Goal: Browse casually: Explore the website without a specific task or goal

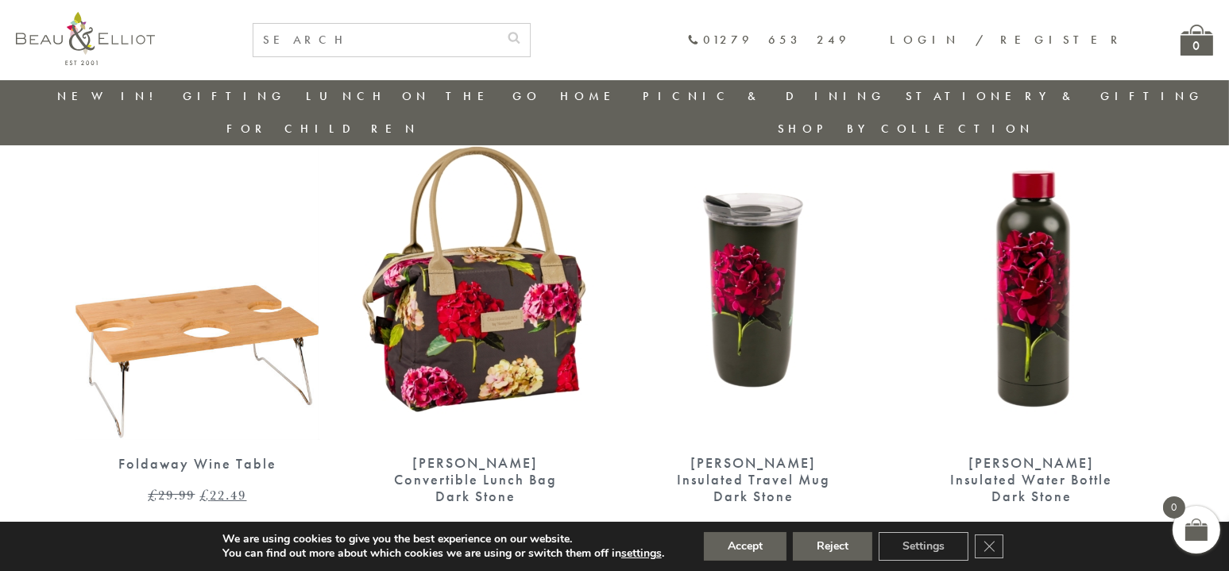
scroll to position [45, 0]
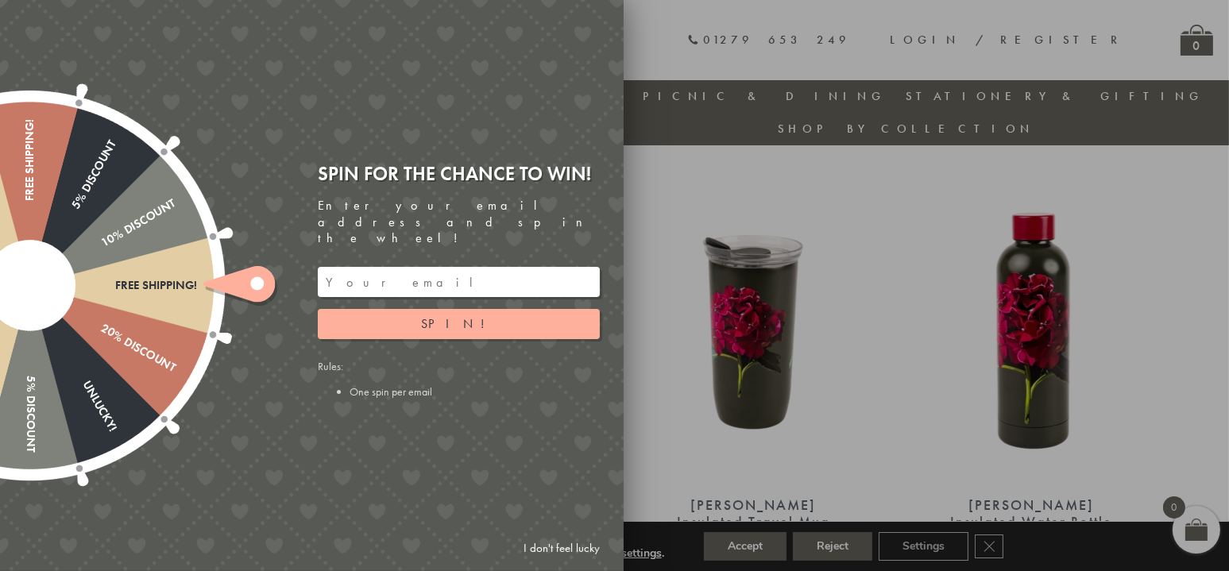
click at [552, 549] on link "I don't feel lucky" at bounding box center [562, 548] width 92 height 29
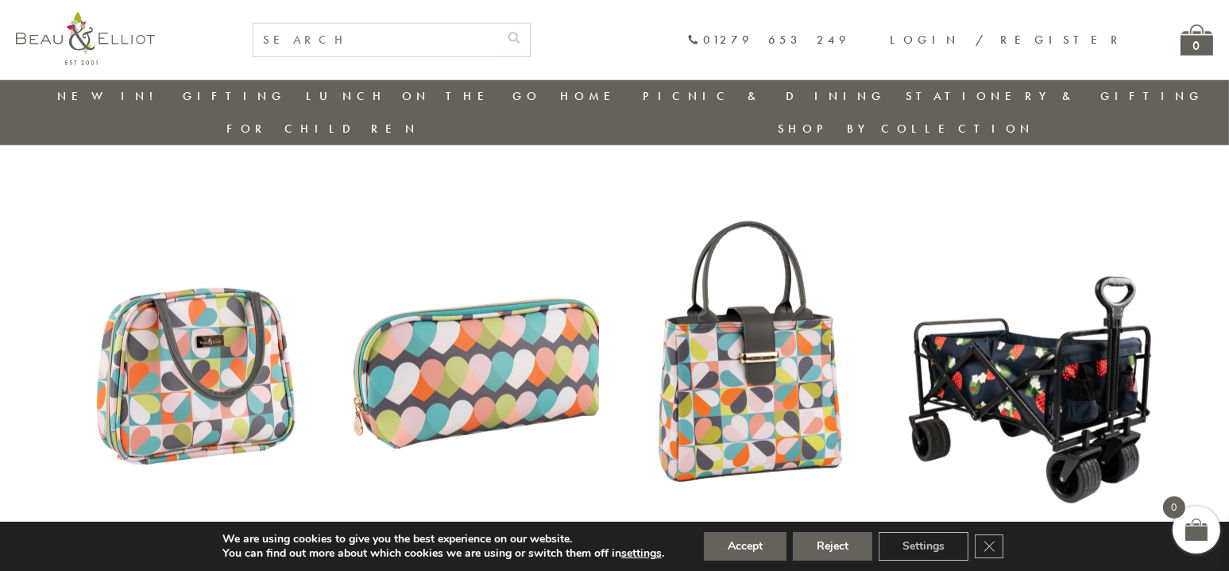
scroll to position [2031, 0]
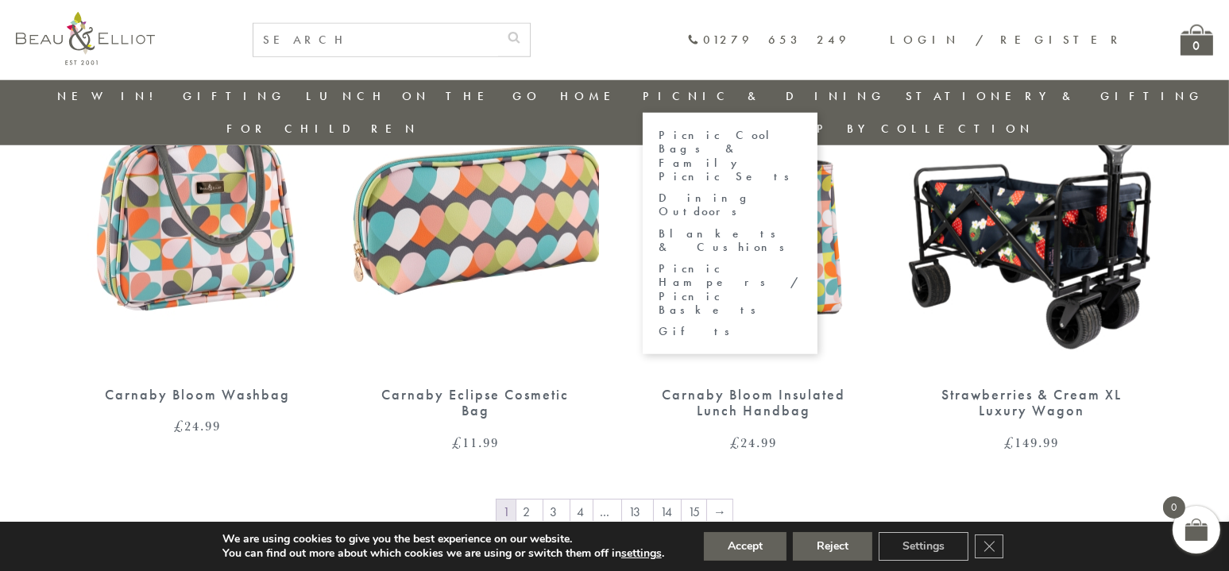
click at [659, 262] on link "Picnic Hampers / Picnic Baskets" at bounding box center [730, 289] width 143 height 55
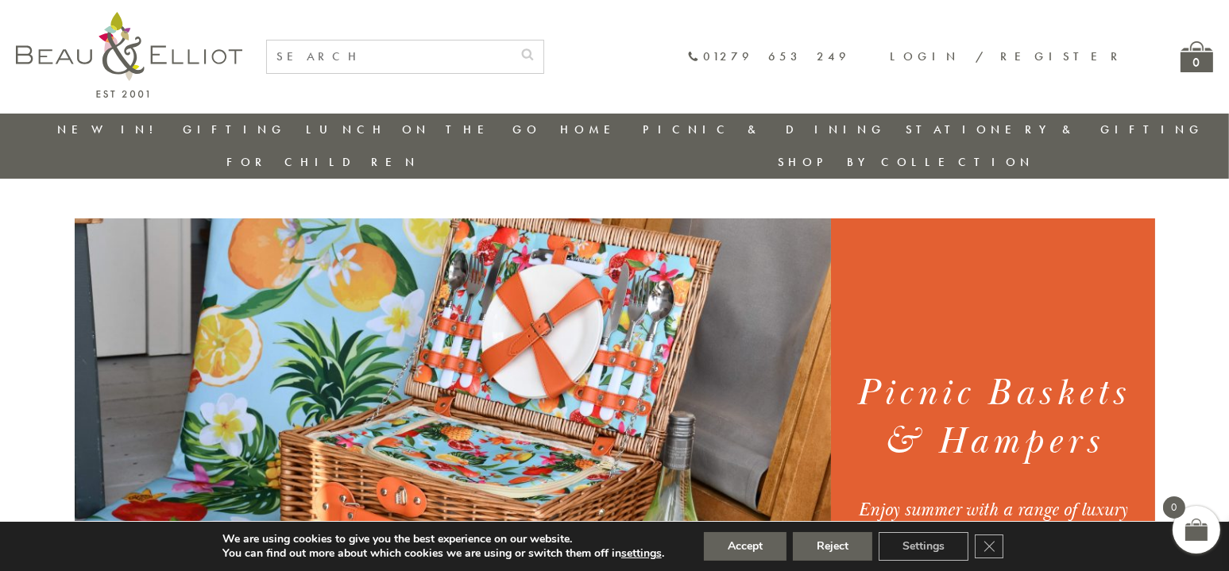
click at [95, 131] on link "New in!" at bounding box center [110, 130] width 106 height 16
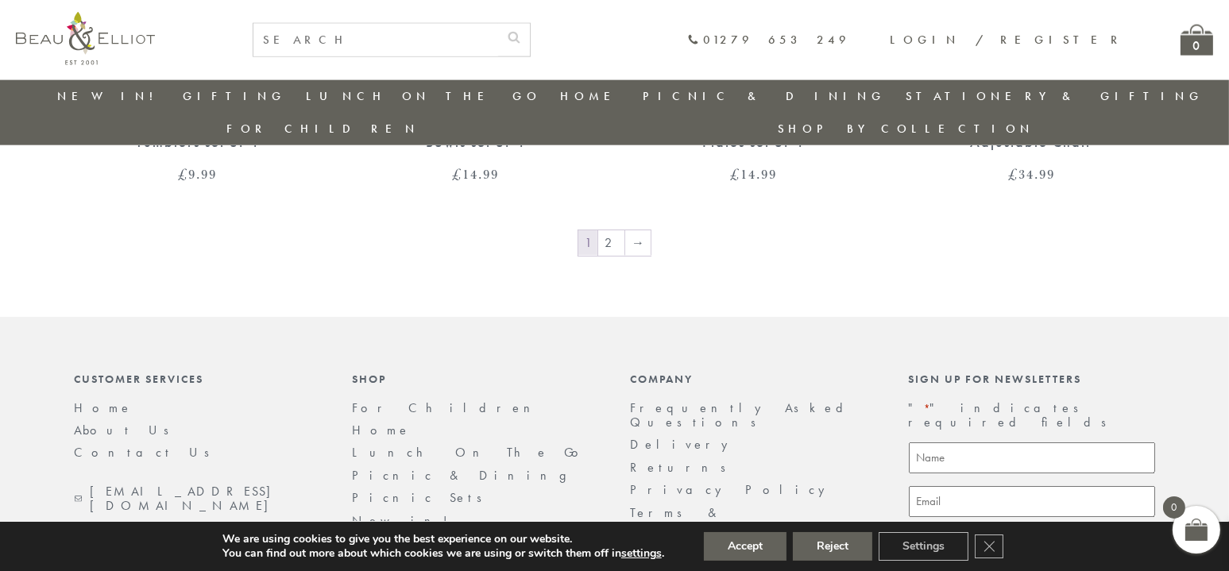
scroll to position [2905, 0]
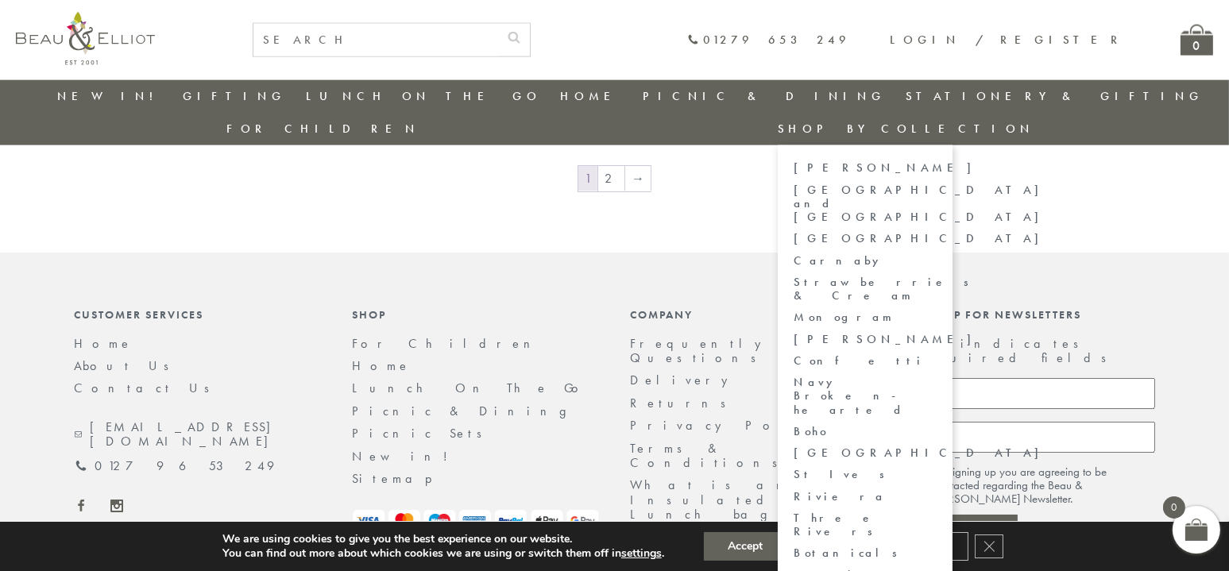
click at [937, 276] on link "Strawberries & Cream" at bounding box center [865, 290] width 143 height 28
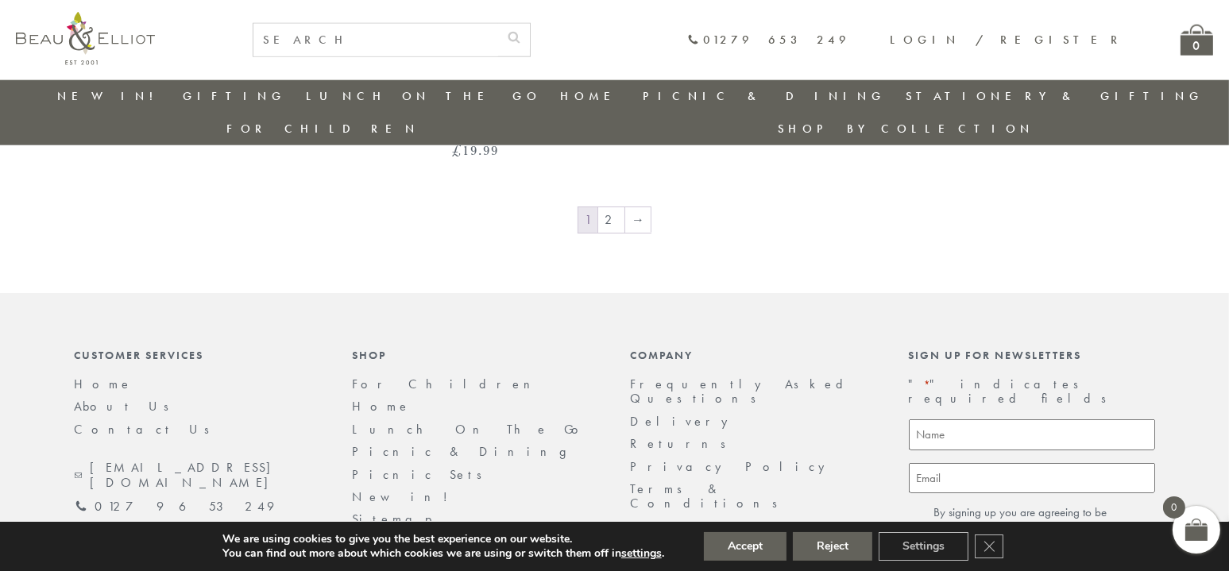
scroll to position [2429, 0]
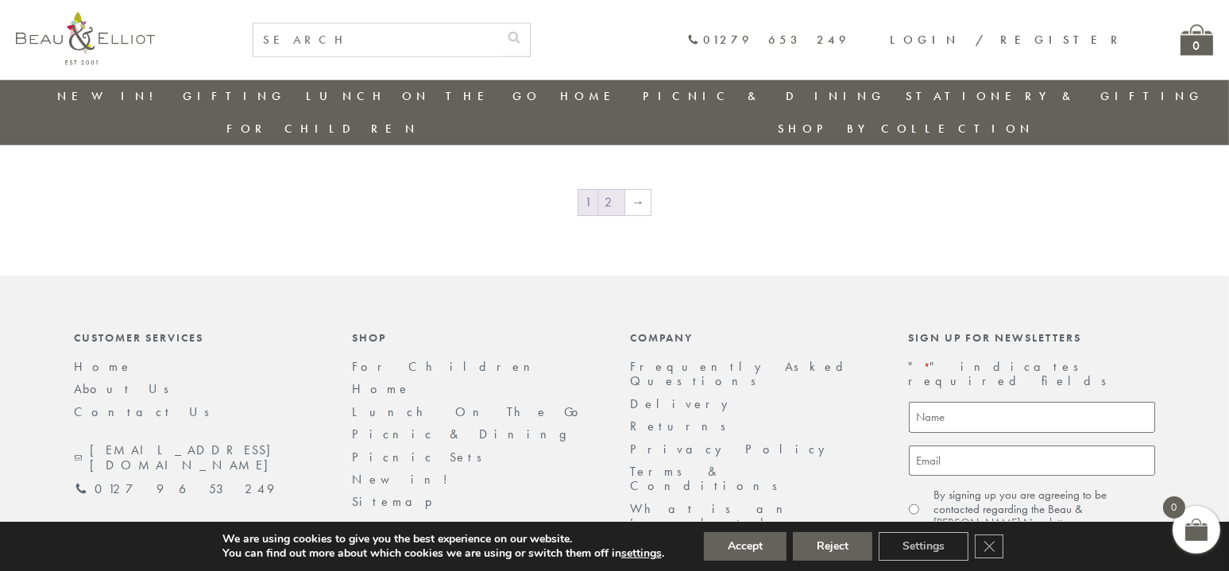
click at [611, 190] on link "2" at bounding box center [611, 202] width 26 height 25
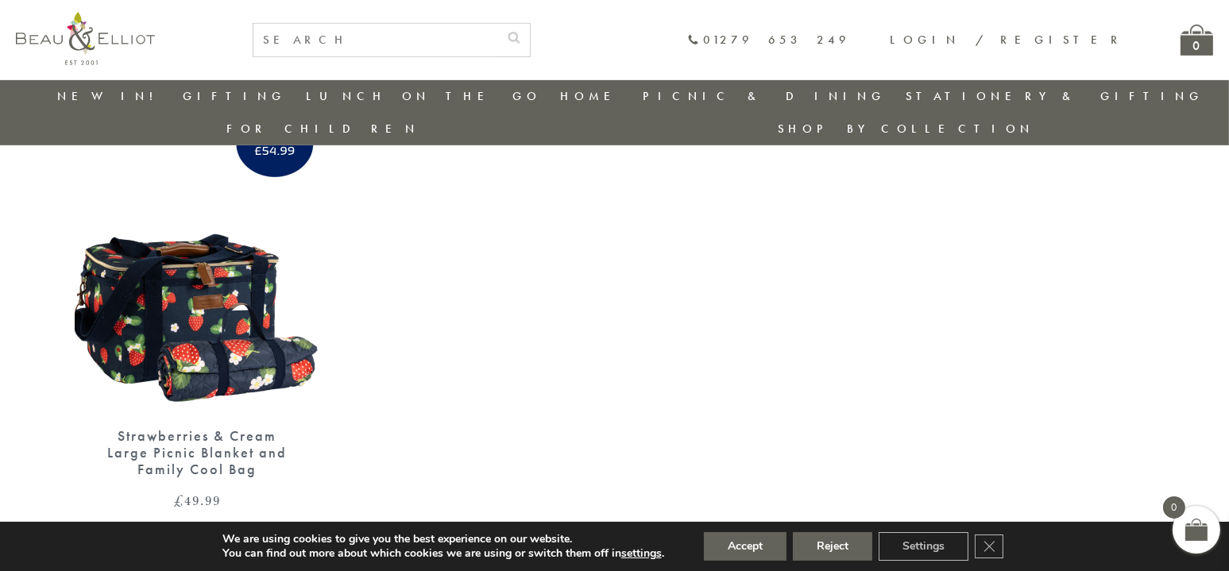
scroll to position [1078, 0]
